Goal: Information Seeking & Learning: Learn about a topic

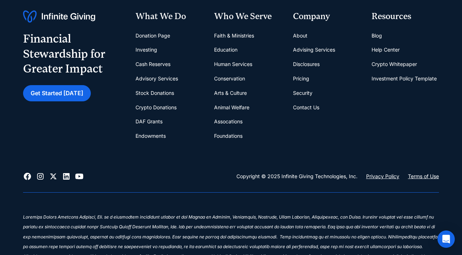
scroll to position [378, 0]
click at [298, 35] on link "About" at bounding box center [300, 35] width 14 height 14
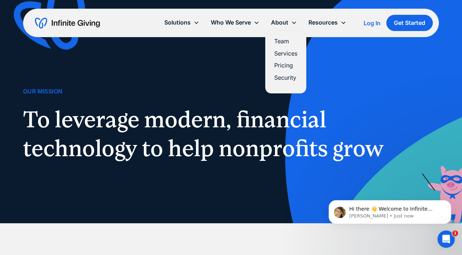
click at [285, 52] on link "Services" at bounding box center [286, 54] width 23 height 10
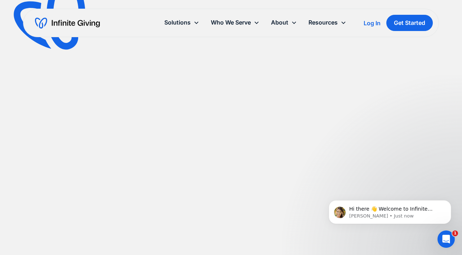
scroll to position [546, 0]
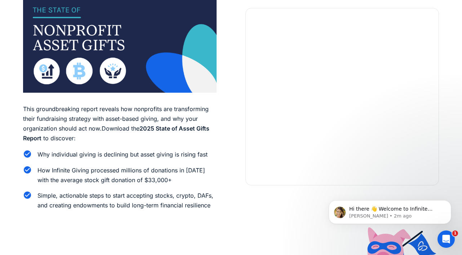
scroll to position [67, 0]
